Goal: Find contact information: Find contact information

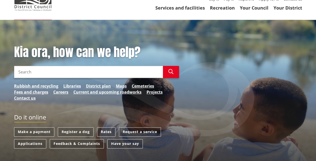
scroll to position [45, 0]
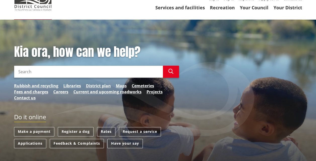
click at [54, 102] on div "Kia ora, how can we help? Search Search Rubbish and recycling Libraries Distric…" at bounding box center [96, 75] width 173 height 61
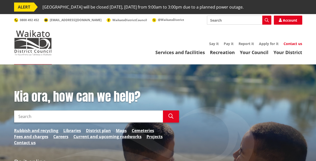
click at [294, 45] on link "Contact us" at bounding box center [293, 43] width 19 height 5
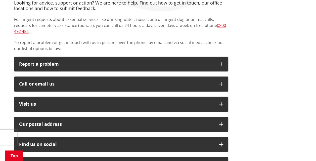
scroll to position [117, 0]
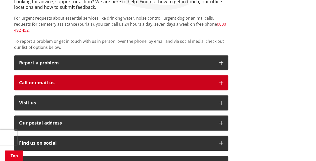
click at [218, 76] on button "Call or email us" at bounding box center [121, 82] width 214 height 15
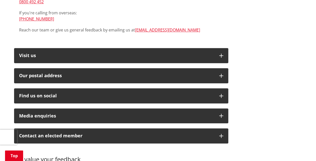
scroll to position [230, 0]
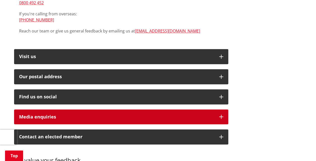
click at [222, 115] on icon "button" at bounding box center [221, 117] width 4 height 4
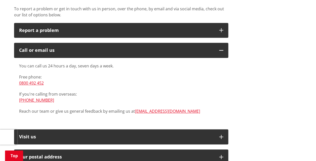
scroll to position [150, 0]
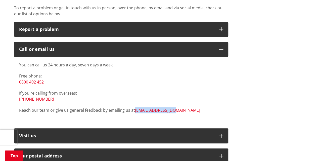
drag, startPoint x: 174, startPoint y: 105, endPoint x: 134, endPoint y: 105, distance: 40.0
click at [134, 107] on p "Reach our team or give us general feedback by emailing us at info@waidc.govt.nz" at bounding box center [121, 110] width 204 height 6
copy link "[EMAIL_ADDRESS][DOMAIN_NAME]"
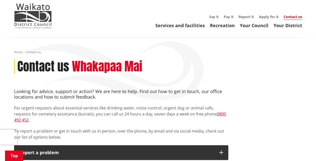
scroll to position [0, 0]
